Goal: Task Accomplishment & Management: Manage account settings

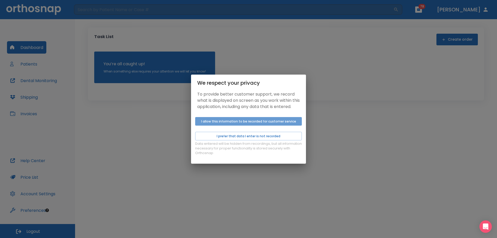
click at [243, 126] on button "I allow this information to be recorded for customer service" at bounding box center [248, 121] width 107 height 9
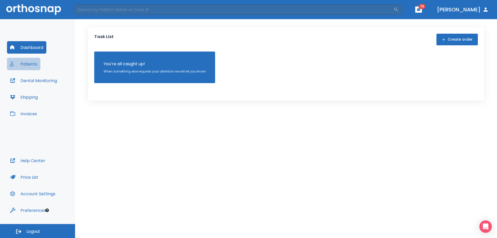
click at [26, 61] on button "Patients" at bounding box center [23, 64] width 33 height 12
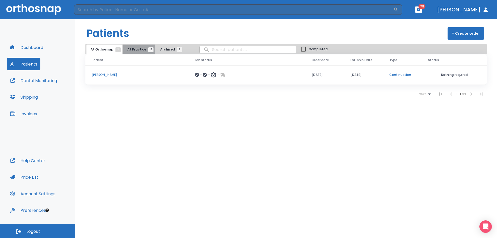
click at [138, 48] on span "At Practice 19" at bounding box center [139, 49] width 24 height 5
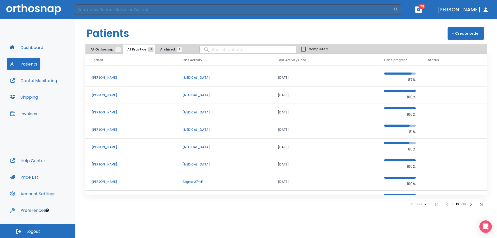
scroll to position [44, 0]
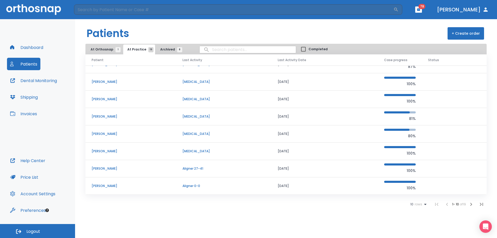
click at [418, 204] on span "rows" at bounding box center [418, 205] width 9 height 4
click at [416, 223] on p "100" at bounding box center [416, 225] width 5 height 5
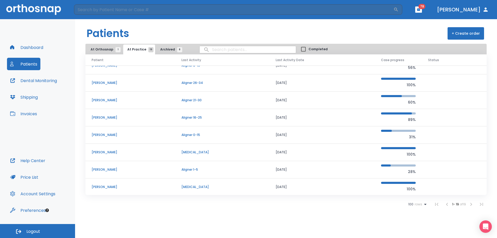
scroll to position [208, 0]
